Goal: Find specific page/section: Find specific page/section

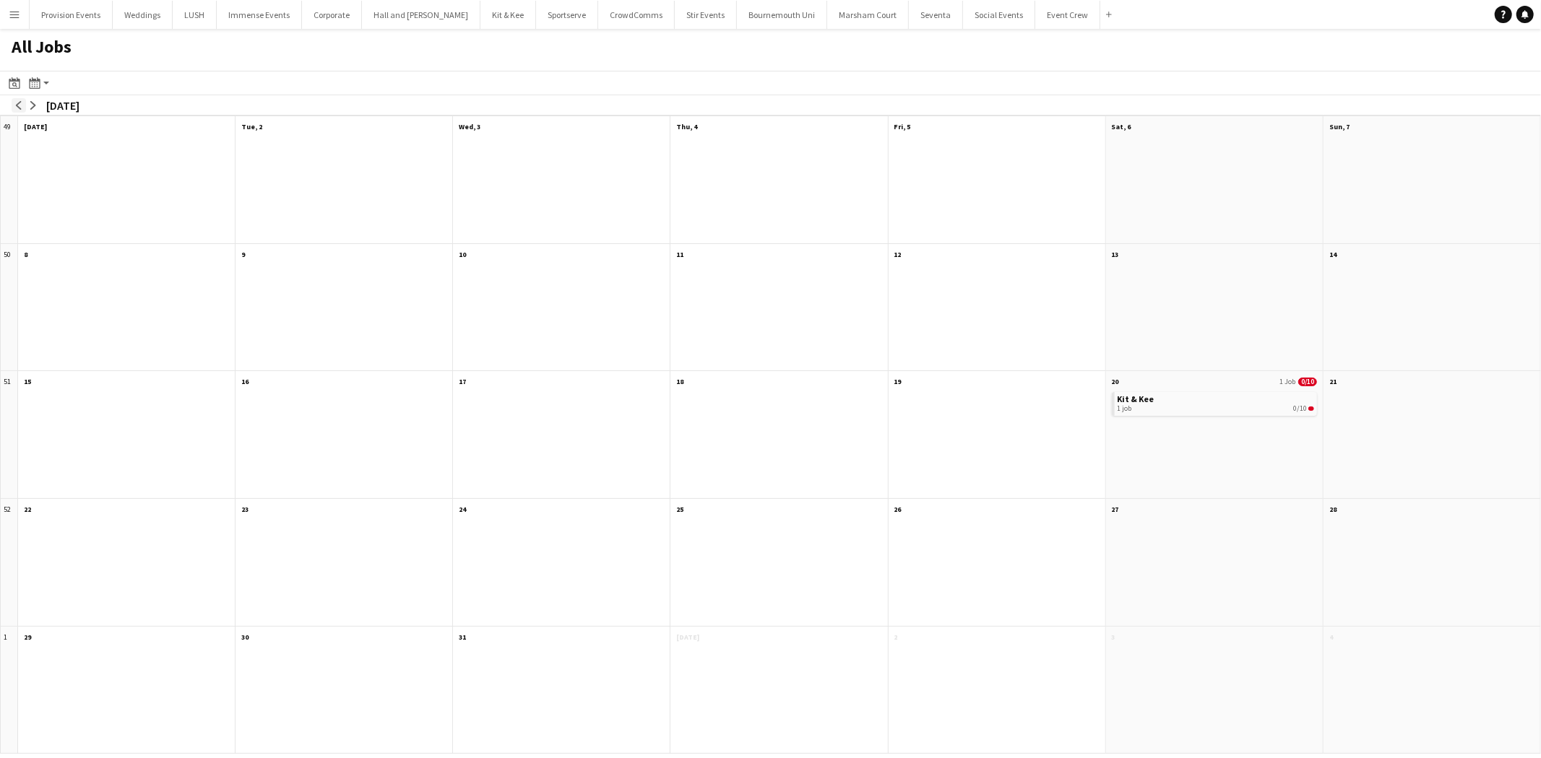
click at [17, 110] on button "arrow-left" at bounding box center [19, 105] width 14 height 14
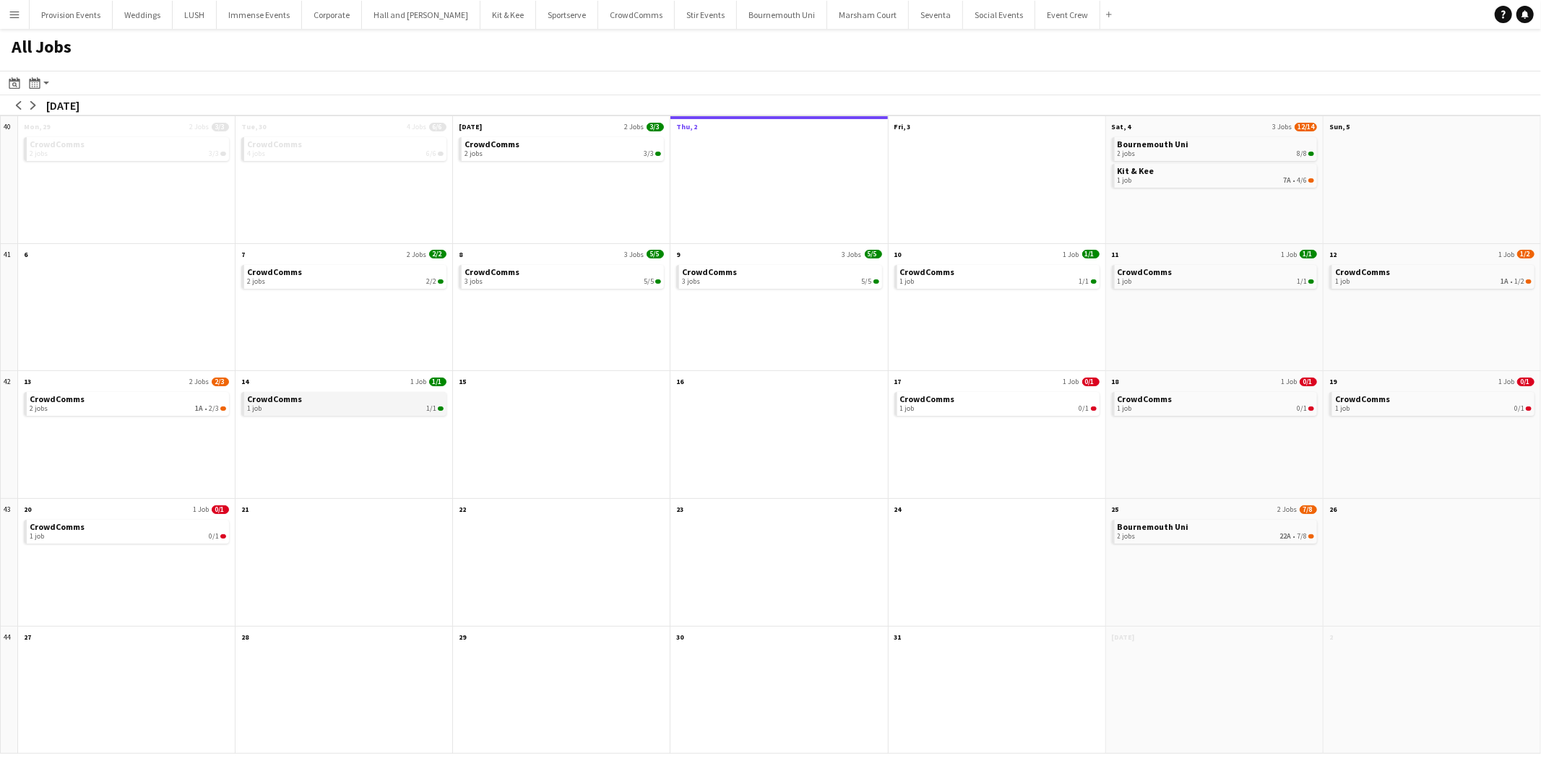
click at [358, 409] on div "1 job 1/1" at bounding box center [345, 409] width 196 height 9
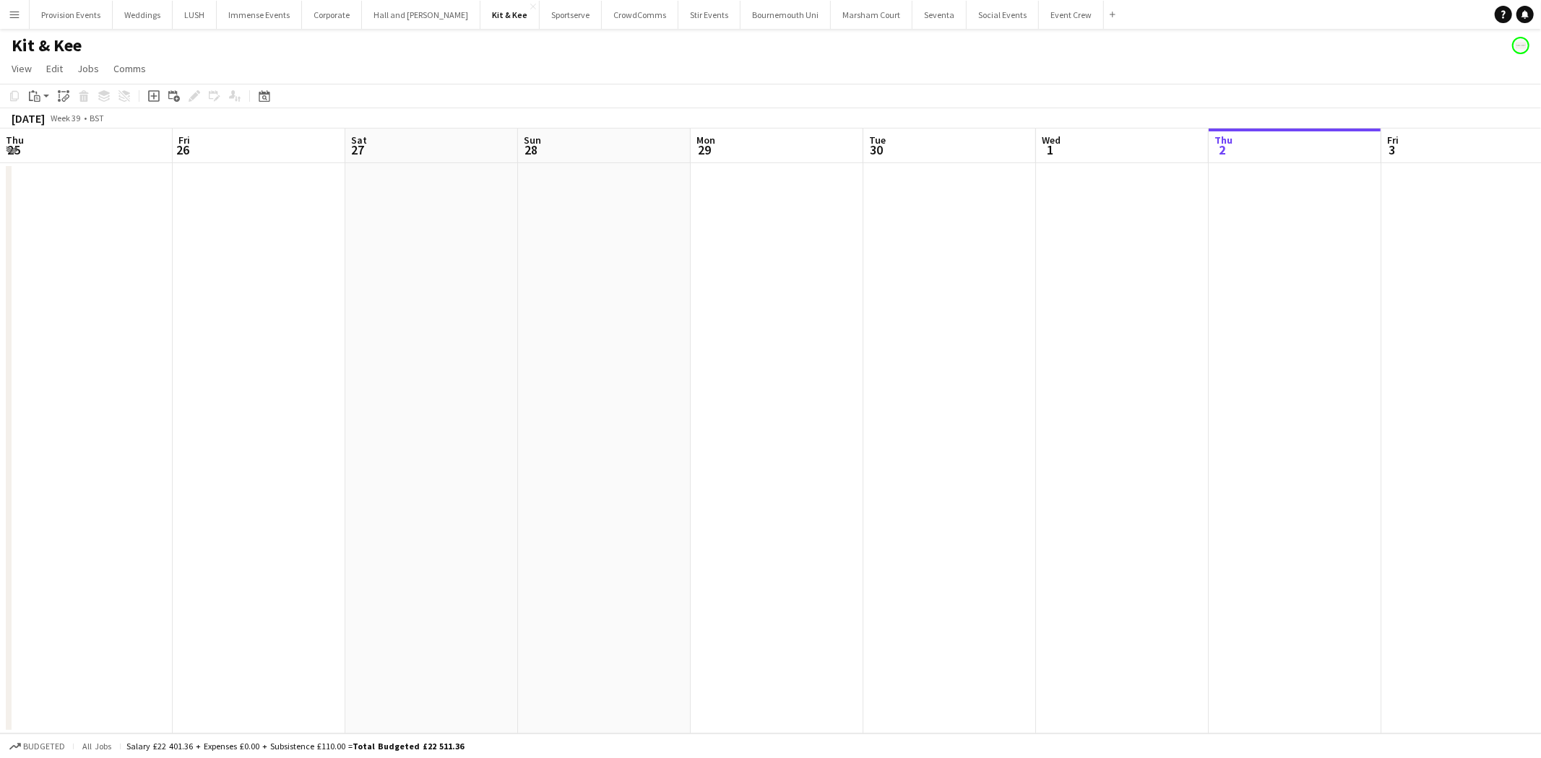
scroll to position [0, 496]
